Goal: Book appointment/travel/reservation

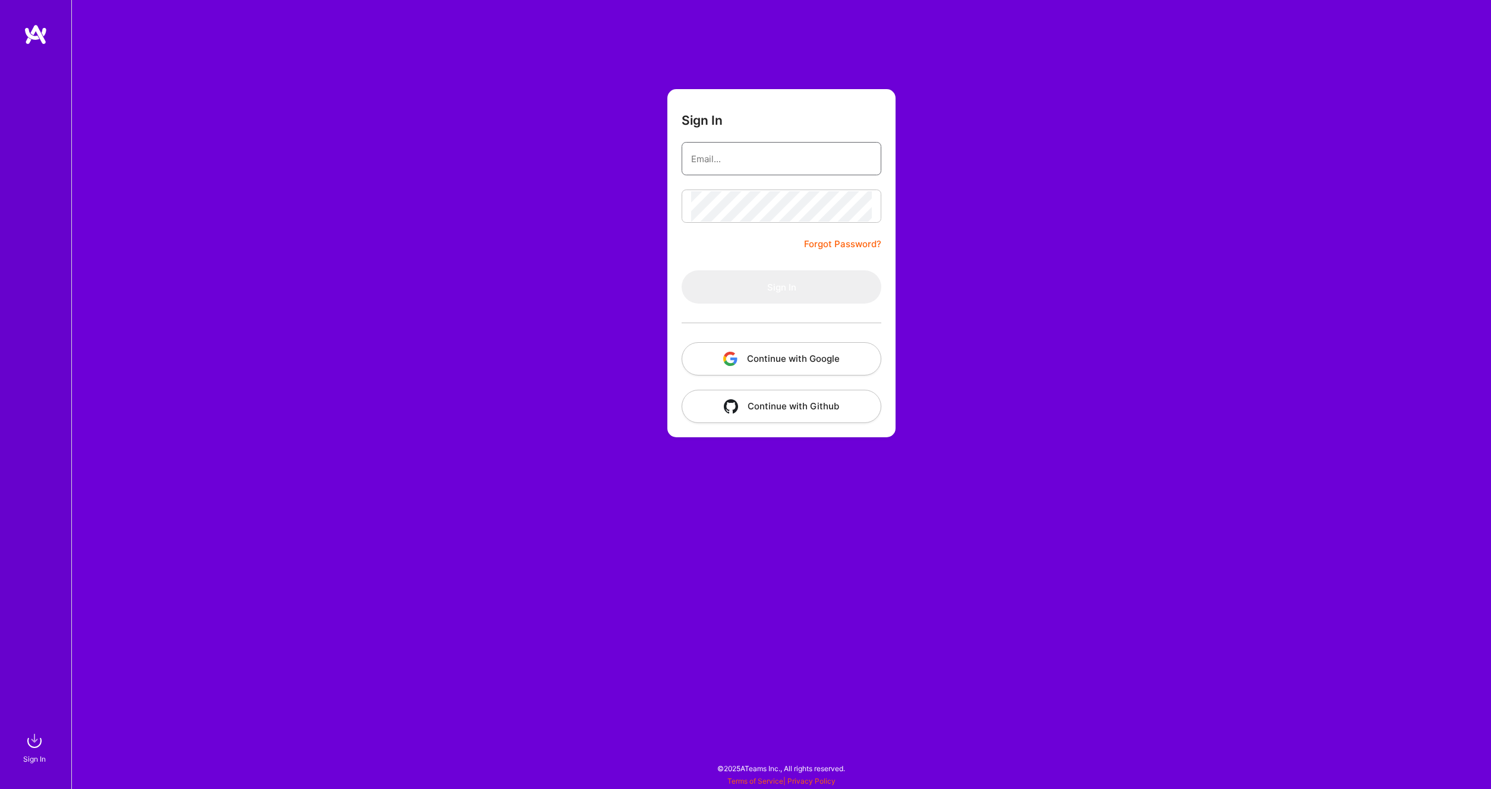
type input "[PERSON_NAME][EMAIL_ADDRESS][DOMAIN_NAME]"
click at [765, 285] on button "Sign In" at bounding box center [782, 286] width 200 height 33
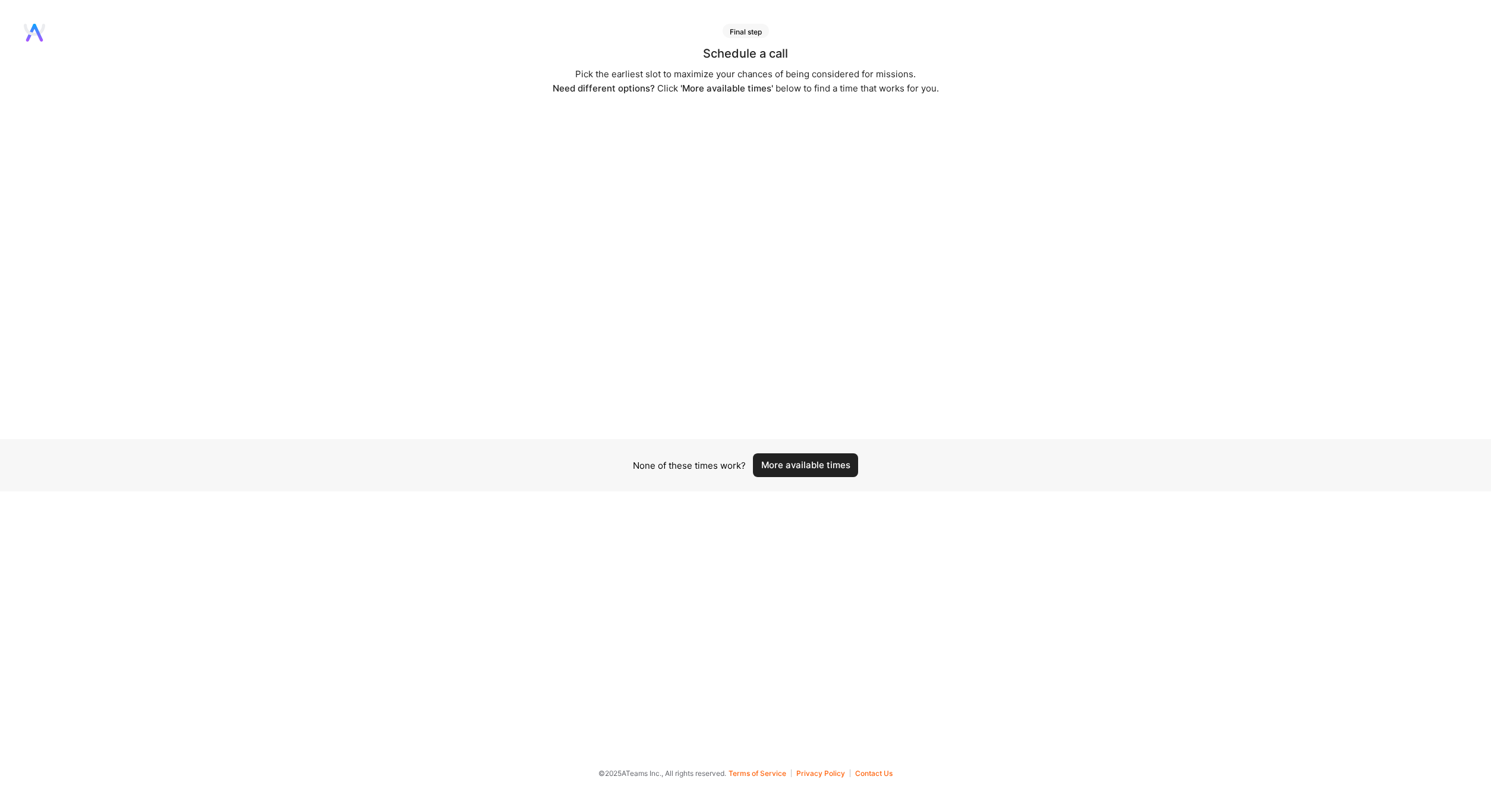
click at [792, 483] on div "None of these times work? More available times" at bounding box center [745, 465] width 1491 height 52
click at [797, 472] on button "More available times" at bounding box center [805, 465] width 105 height 24
click at [801, 469] on button "More available times" at bounding box center [805, 472] width 105 height 24
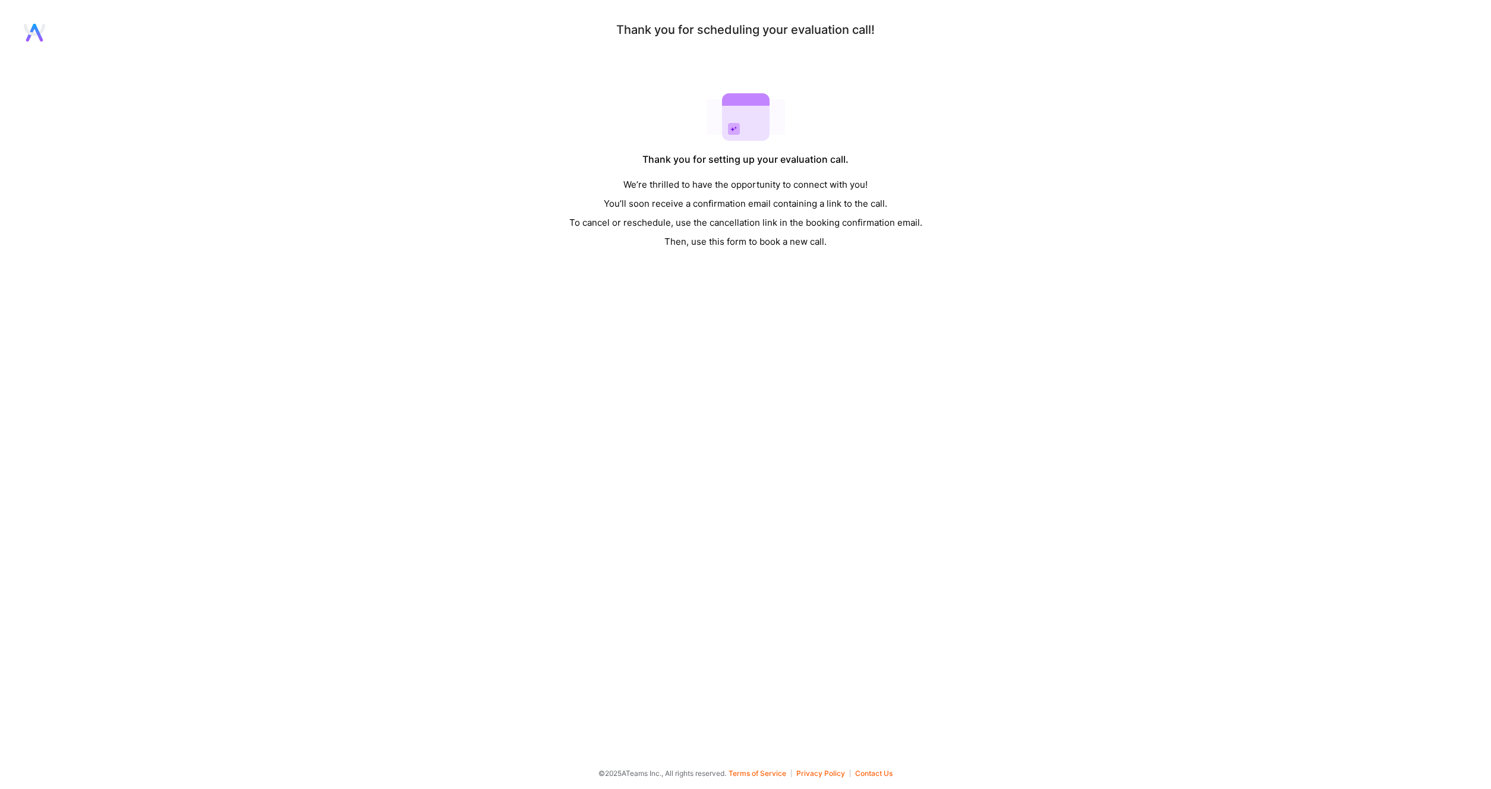
click at [889, 250] on div "We’re thrilled to have the opportunity to connect with you! You’ll soon receive…" at bounding box center [745, 213] width 353 height 76
click at [1042, 237] on div "Thank you for scheduling your evaluation call! Thank you for setting up your ev…" at bounding box center [745, 138] width 1491 height 228
